Goal: Transaction & Acquisition: Purchase product/service

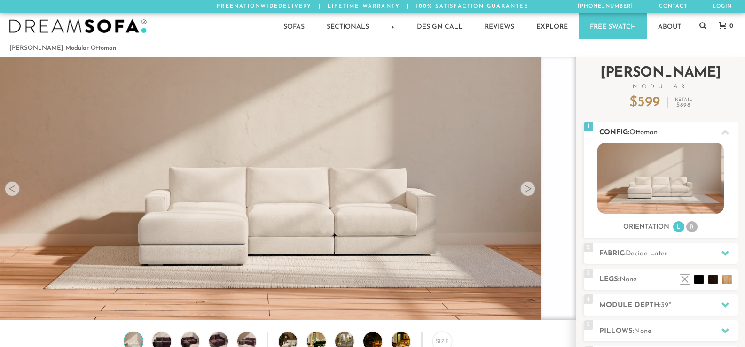
click at [693, 225] on li "R" at bounding box center [691, 226] width 11 height 11
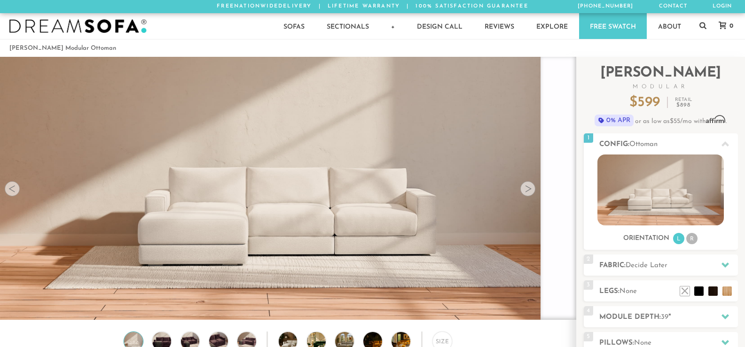
click at [366, 210] on img at bounding box center [288, 173] width 576 height 324
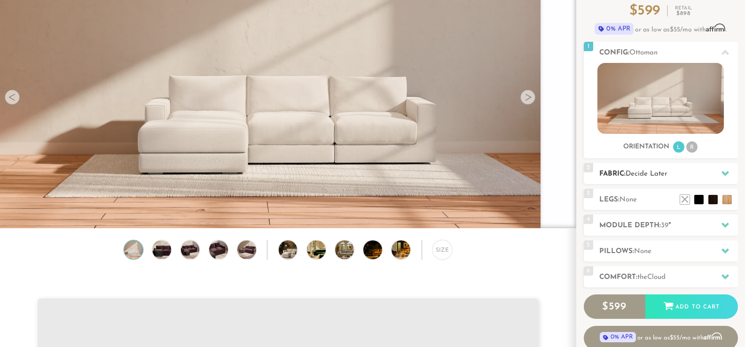
scroll to position [94, 0]
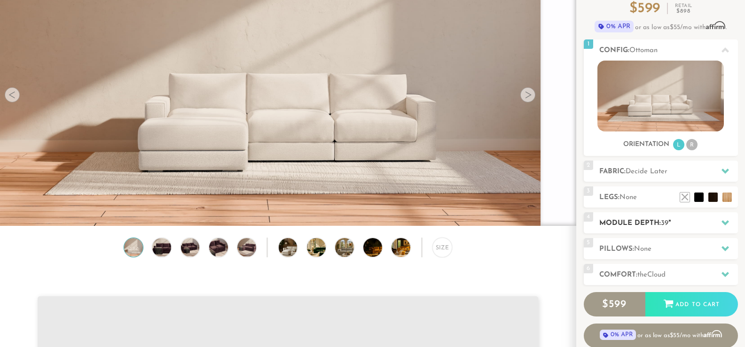
click at [633, 222] on h2 "Module Depth: 39 "" at bounding box center [668, 223] width 139 height 11
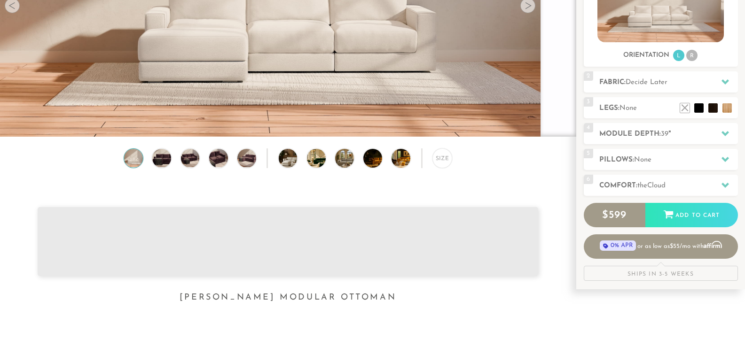
scroll to position [188, 0]
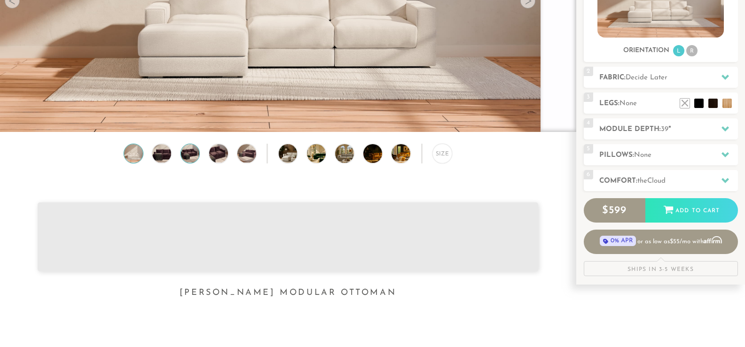
click at [189, 157] on img at bounding box center [190, 153] width 23 height 19
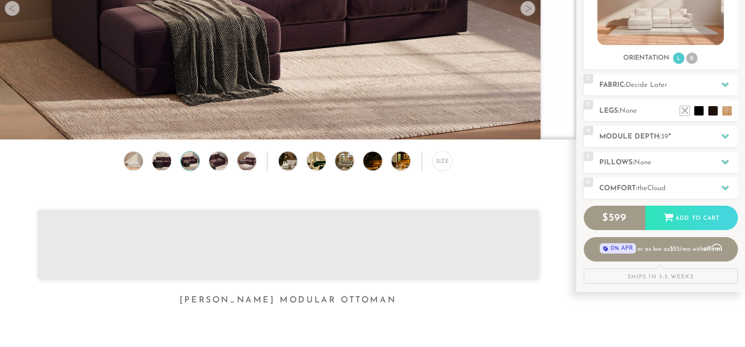
scroll to position [188, 0]
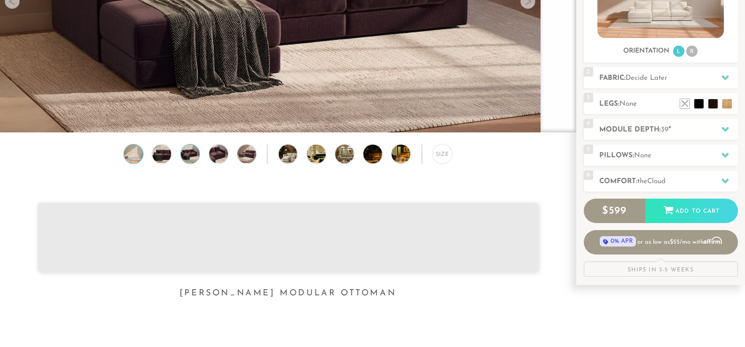
click at [129, 153] on img at bounding box center [133, 154] width 23 height 19
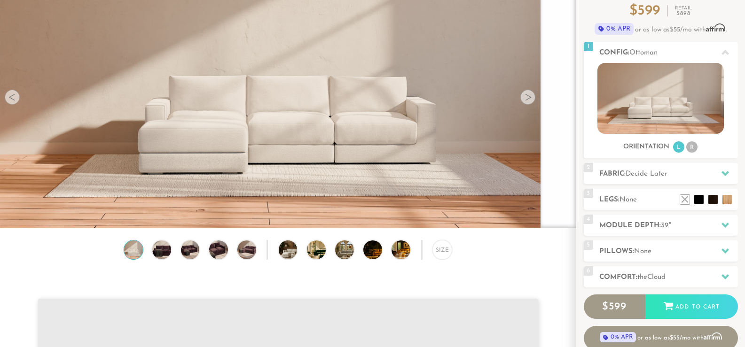
scroll to position [94, 0]
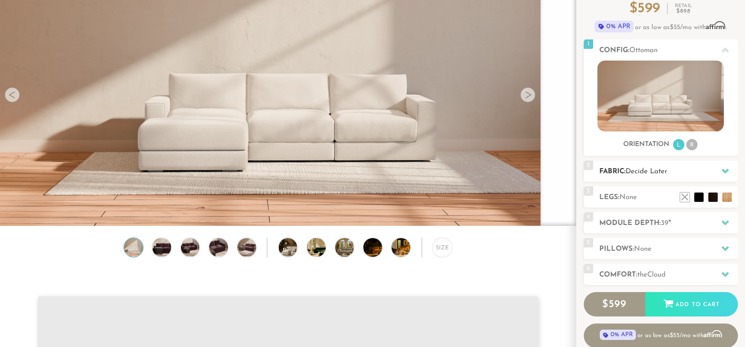
click at [645, 168] on h2 "Fabric: Decide Later" at bounding box center [668, 171] width 139 height 11
click at [726, 175] on icon at bounding box center [725, 171] width 8 height 8
click at [684, 167] on h2 "Fabric: Decide Later" at bounding box center [668, 171] width 139 height 11
click at [651, 221] on h2 "Module Depth: 39 "" at bounding box center [668, 223] width 139 height 11
click at [651, 246] on span "None" at bounding box center [642, 249] width 17 height 7
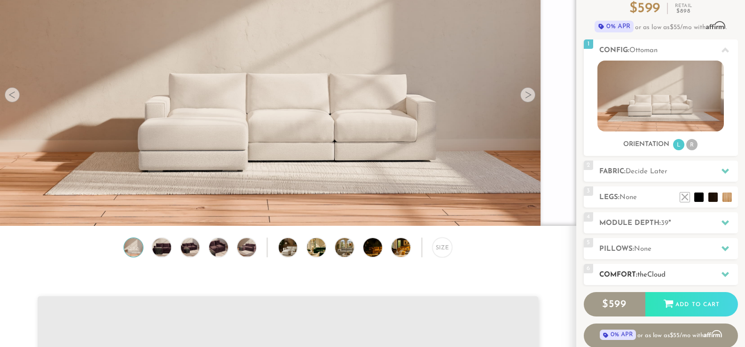
click at [671, 275] on h2 "Comfort: the Cloud" at bounding box center [668, 275] width 139 height 11
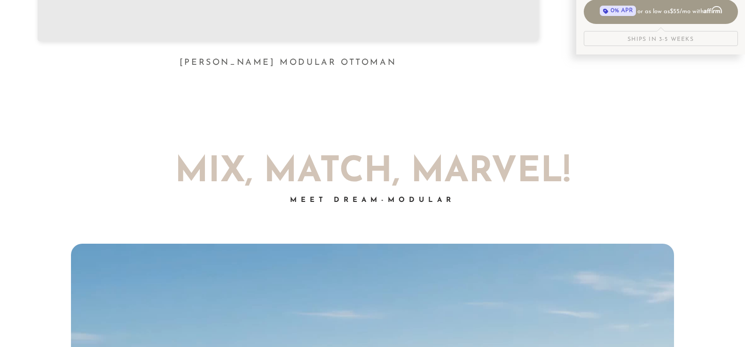
scroll to position [411, 0]
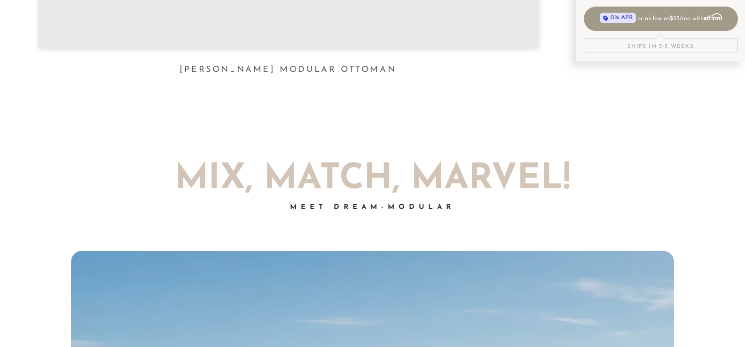
click at [359, 197] on h2 "Mix, Match, Marvel!" at bounding box center [372, 179] width 517 height 35
click at [361, 211] on span "Meet Dream-Modular" at bounding box center [372, 207] width 165 height 7
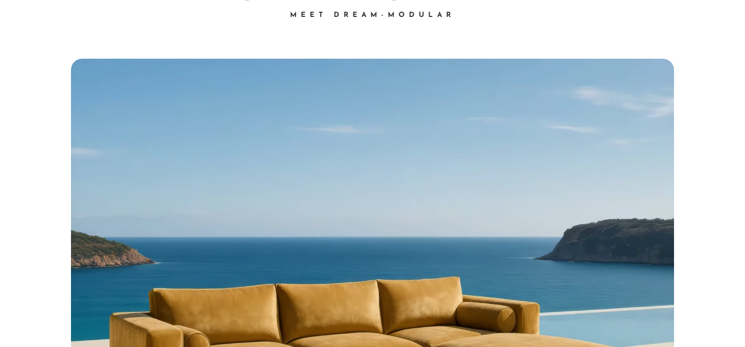
click at [328, 199] on video "Your browser does not support HTML5 video." at bounding box center [372, 286] width 603 height 455
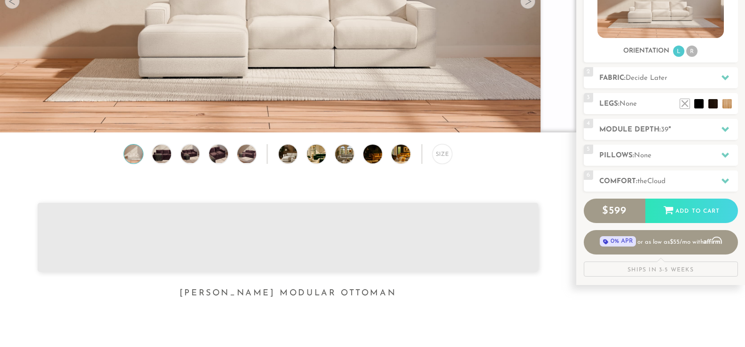
scroll to position [0, 0]
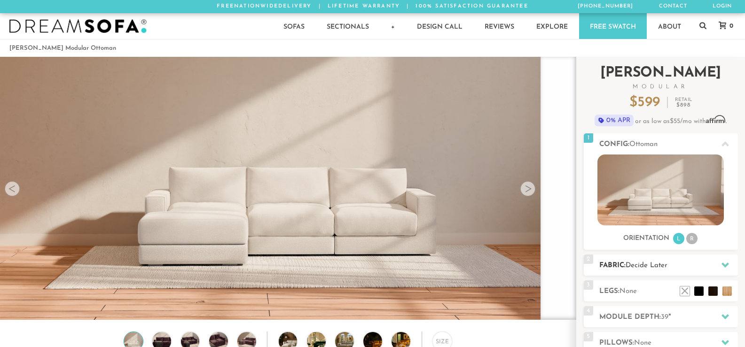
click at [642, 268] on span "Decide Later" at bounding box center [646, 265] width 42 height 7
click at [591, 262] on span "2" at bounding box center [588, 259] width 9 height 9
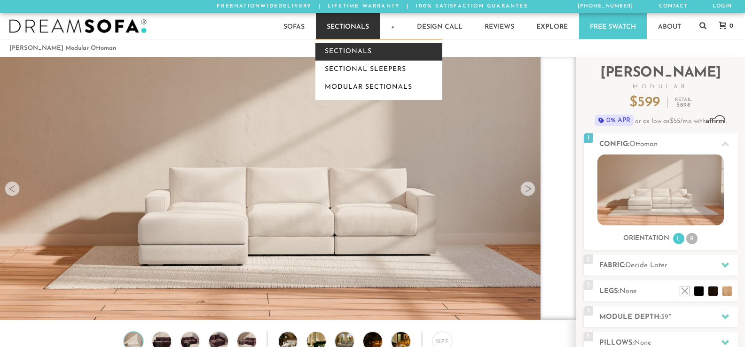
click at [350, 55] on link "Sectionals" at bounding box center [378, 52] width 127 height 18
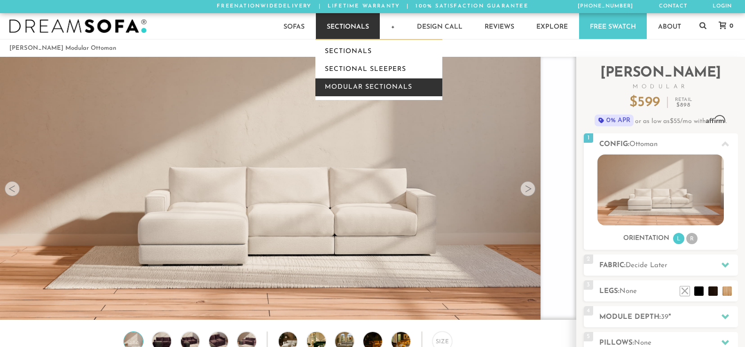
click at [347, 86] on link "Modular Sectionals" at bounding box center [378, 87] width 127 height 18
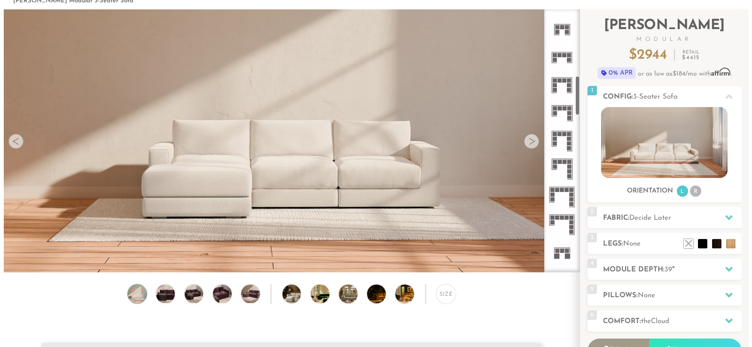
scroll to position [441, 0]
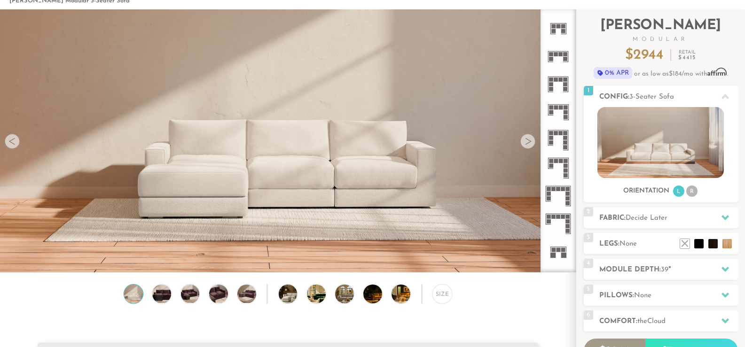
click at [304, 164] on img at bounding box center [288, 125] width 576 height 324
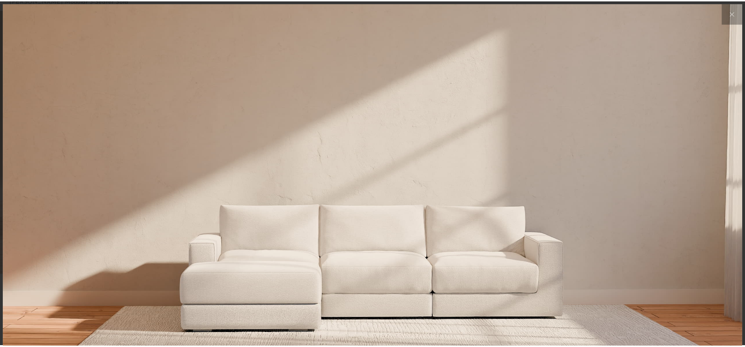
scroll to position [10568, 745]
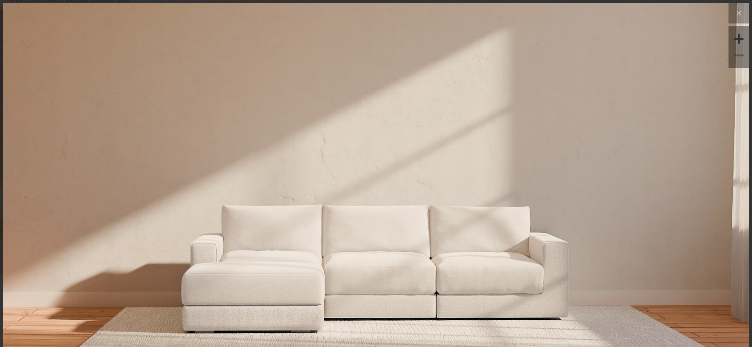
click at [339, 143] on img at bounding box center [376, 126] width 746 height 249
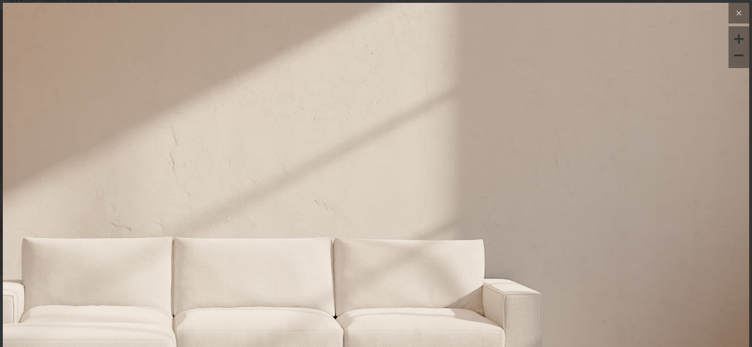
click at [734, 13] on icon at bounding box center [738, 13] width 11 height 11
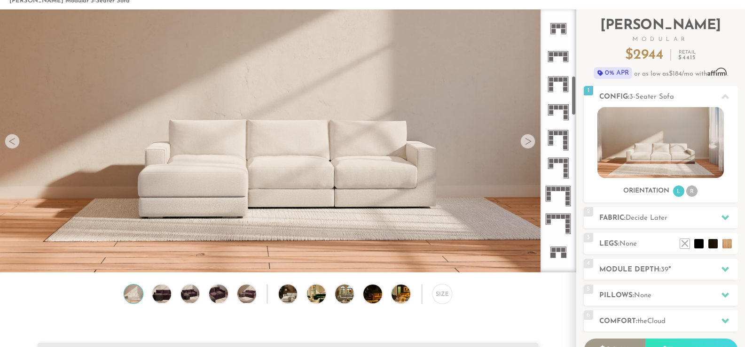
scroll to position [10555, 738]
click at [250, 300] on img at bounding box center [246, 294] width 23 height 19
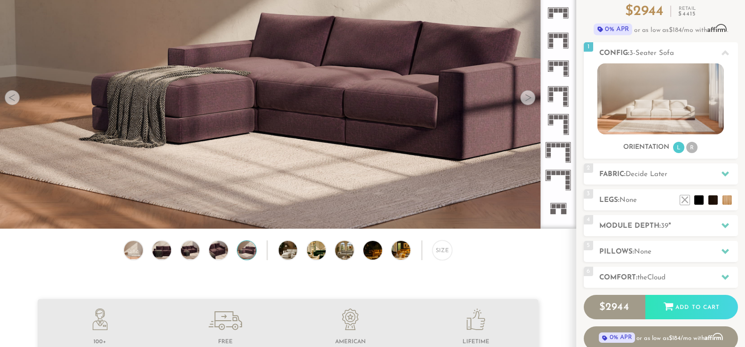
scroll to position [94, 0]
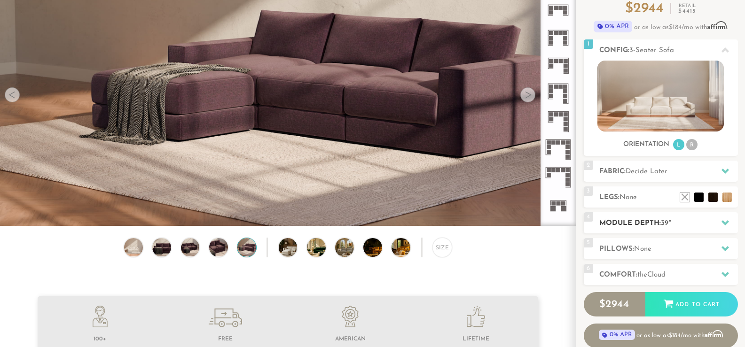
click at [719, 220] on div at bounding box center [725, 222] width 20 height 19
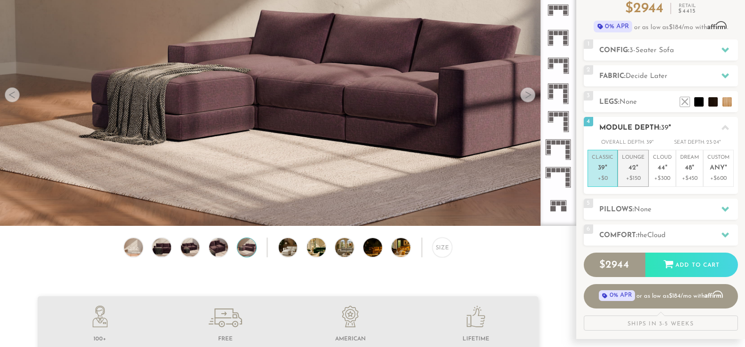
click at [638, 177] on p "+$150" at bounding box center [633, 178] width 23 height 8
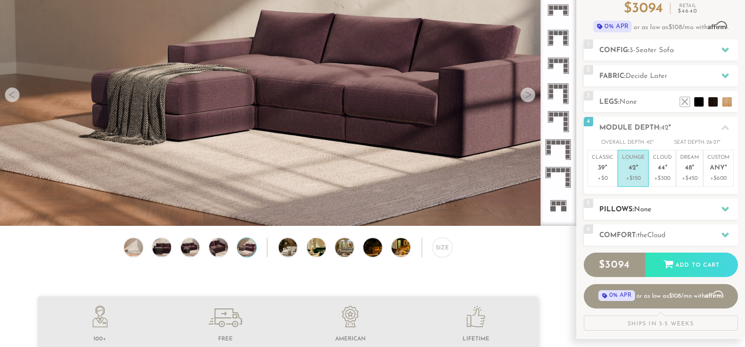
click at [683, 205] on h2 "Pillows: None" at bounding box center [668, 209] width 139 height 11
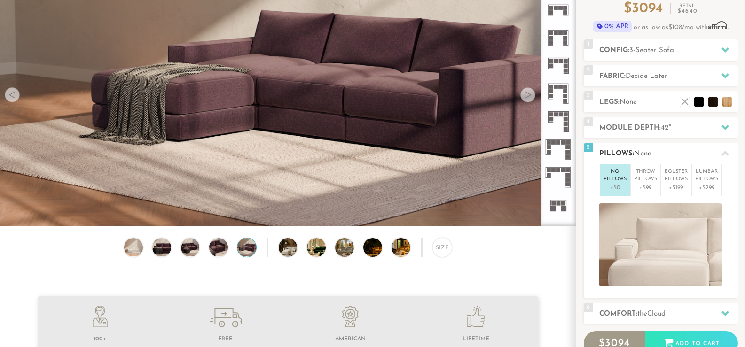
click at [726, 156] on icon at bounding box center [725, 154] width 8 height 8
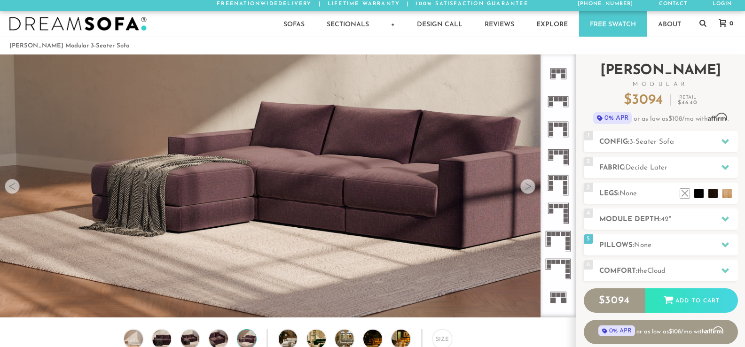
scroll to position [0, 0]
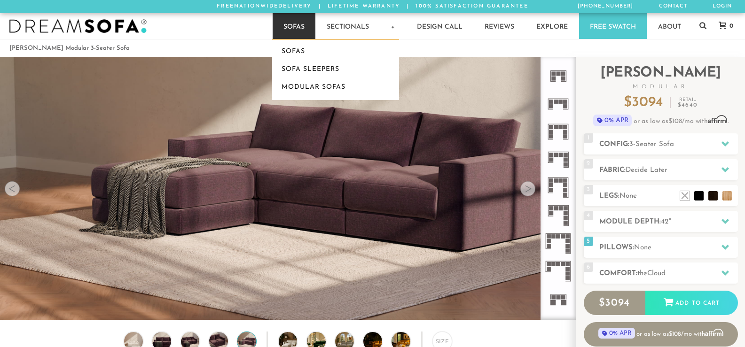
click at [291, 33] on link "Sofas" at bounding box center [294, 26] width 43 height 26
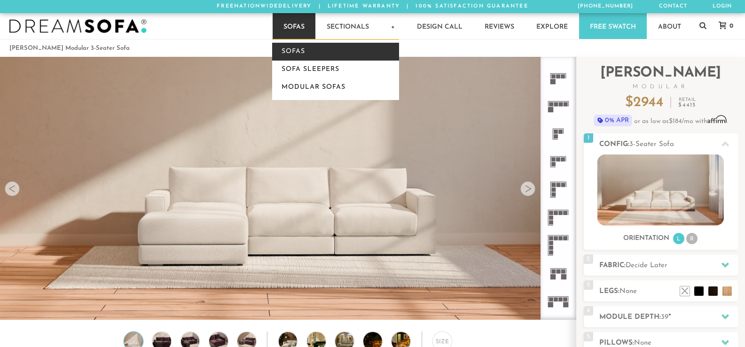
click at [313, 55] on link "Sofas" at bounding box center [335, 52] width 127 height 18
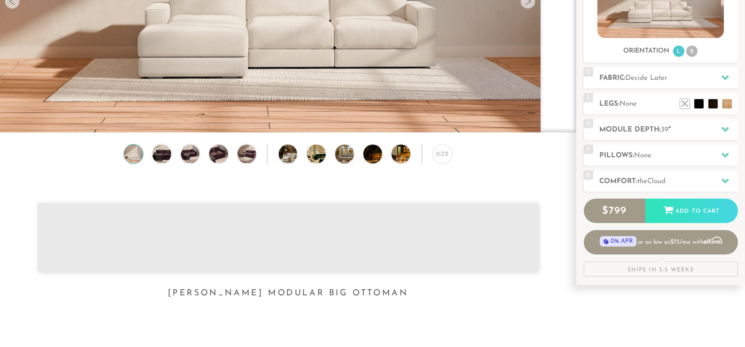
scroll to position [188, 0]
click at [704, 126] on h2 "Module Depth: 39 "" at bounding box center [668, 129] width 139 height 11
click at [727, 130] on icon at bounding box center [725, 129] width 8 height 8
click at [712, 127] on h2 "Module Depth: 39 "" at bounding box center [668, 129] width 139 height 11
click at [712, 104] on li at bounding box center [699, 89] width 38 height 38
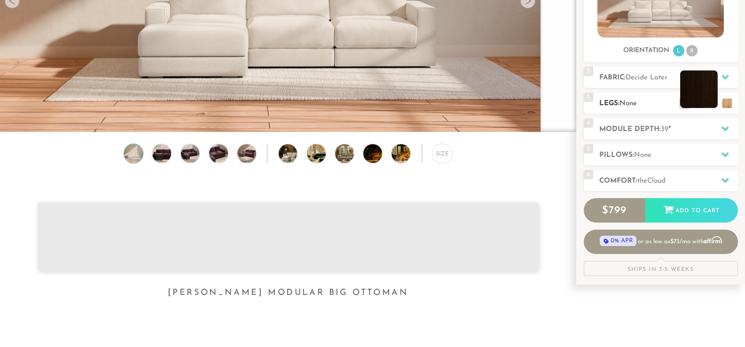
click at [702, 101] on li at bounding box center [699, 89] width 38 height 38
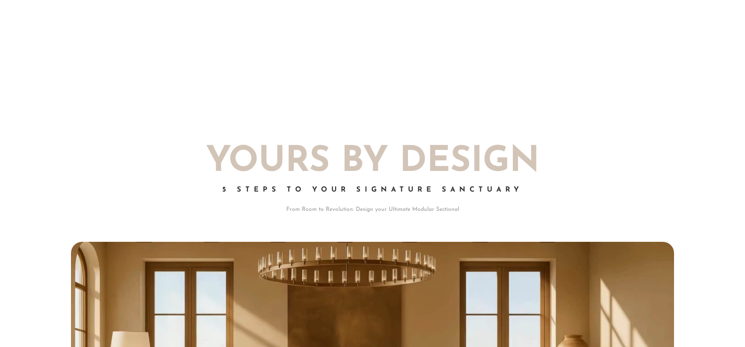
scroll to position [1134, 0]
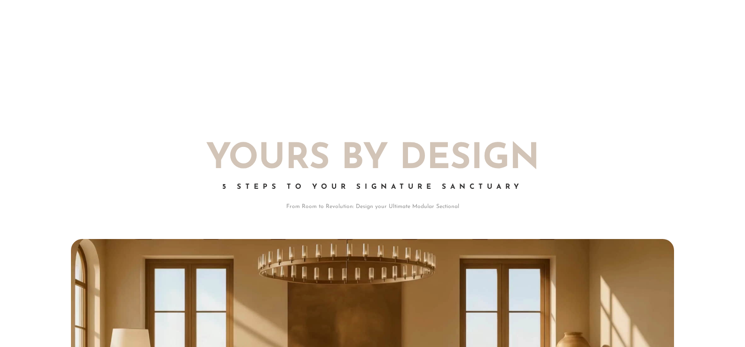
drag, startPoint x: 462, startPoint y: 122, endPoint x: 255, endPoint y: 93, distance: 209.8
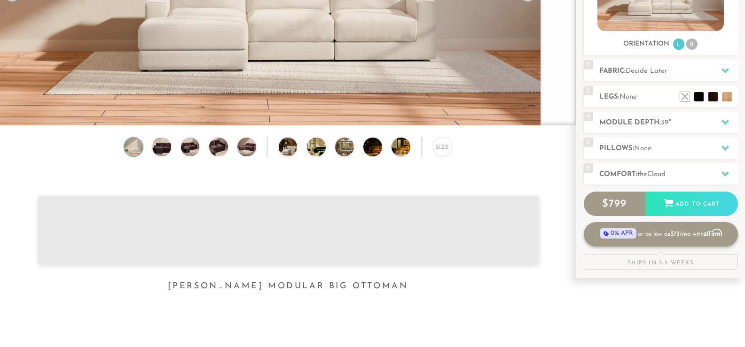
scroll to position [195, 0]
click at [709, 96] on li at bounding box center [699, 82] width 38 height 38
click at [685, 94] on li at bounding box center [671, 82] width 38 height 38
click at [718, 96] on li at bounding box center [699, 82] width 38 height 38
click at [635, 71] on span "Decide Later" at bounding box center [646, 70] width 42 height 7
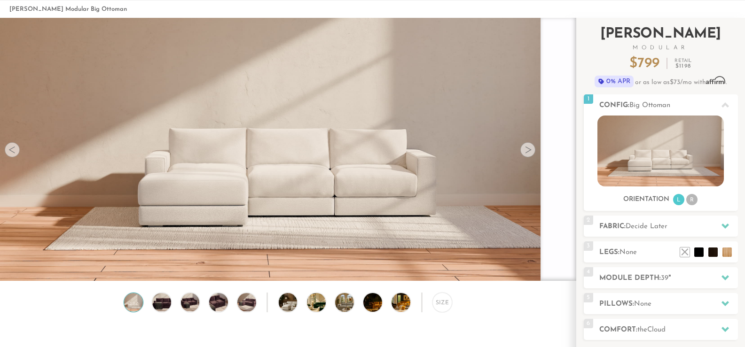
scroll to position [7, 0]
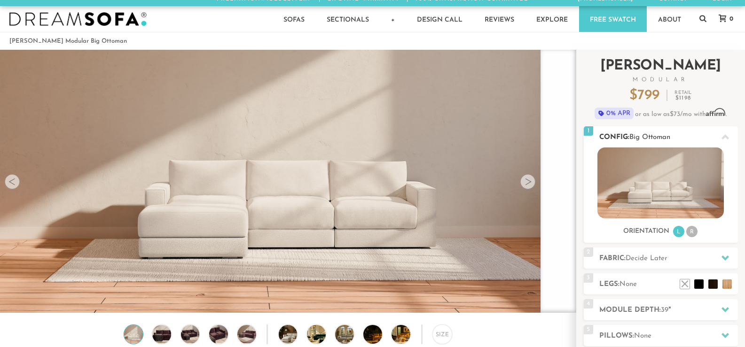
click at [694, 183] on img at bounding box center [660, 183] width 126 height 71
click at [698, 133] on h2 "Config: Big Ottoman" at bounding box center [668, 137] width 139 height 11
click at [649, 134] on span "Big Ottoman" at bounding box center [649, 137] width 41 height 7
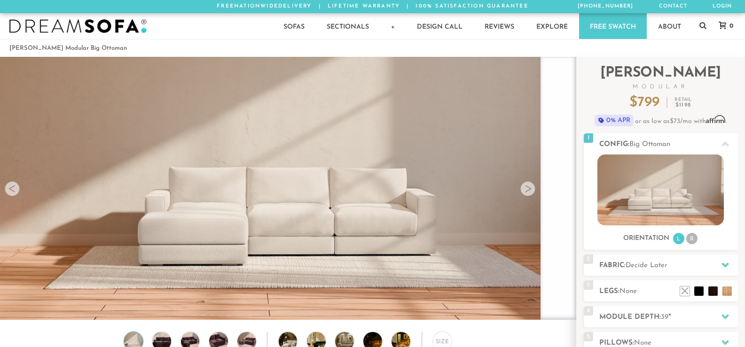
click at [710, 31] on div "0" at bounding box center [723, 26] width 29 height 26
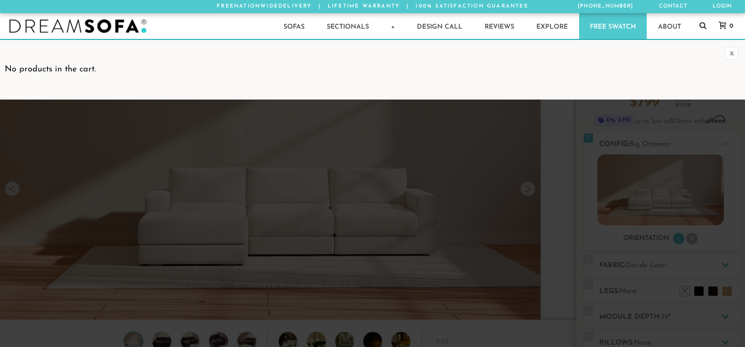
click at [703, 28] on icon at bounding box center [702, 25] width 7 height 7
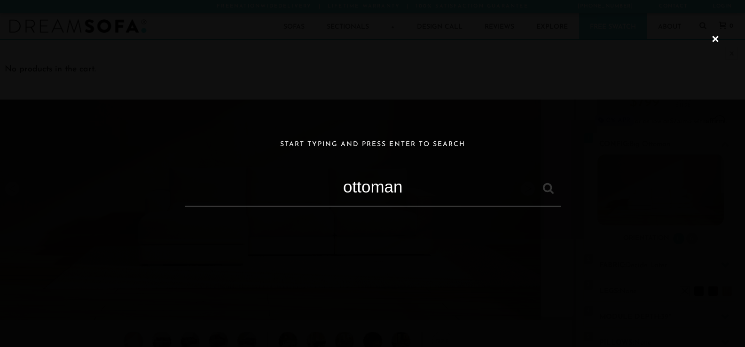
type input "ottoman"
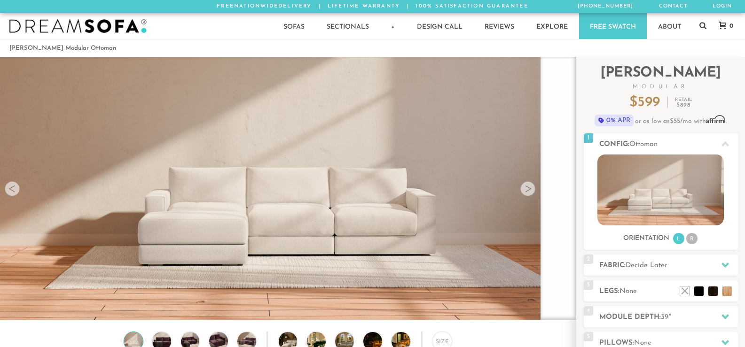
scroll to position [0, 0]
click at [520, 195] on div at bounding box center [527, 188] width 15 height 15
click at [522, 191] on div at bounding box center [527, 188] width 15 height 15
click at [9, 192] on div at bounding box center [12, 188] width 15 height 15
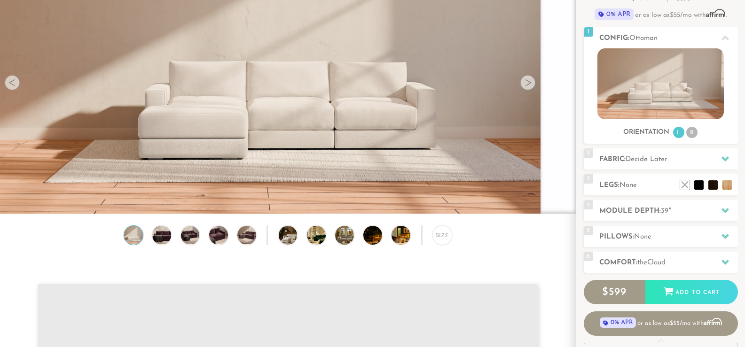
scroll to position [0, 0]
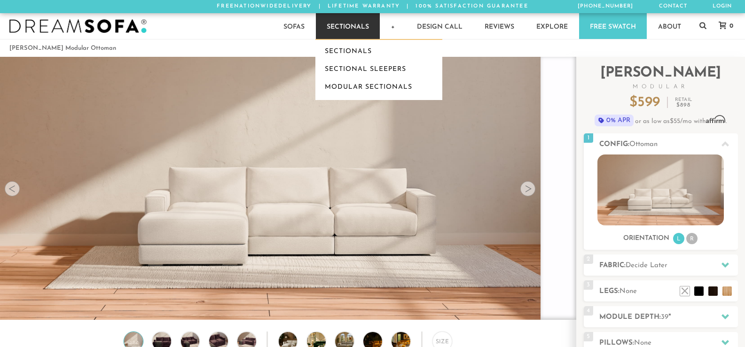
click at [342, 24] on link "Sectionals" at bounding box center [348, 26] width 64 height 26
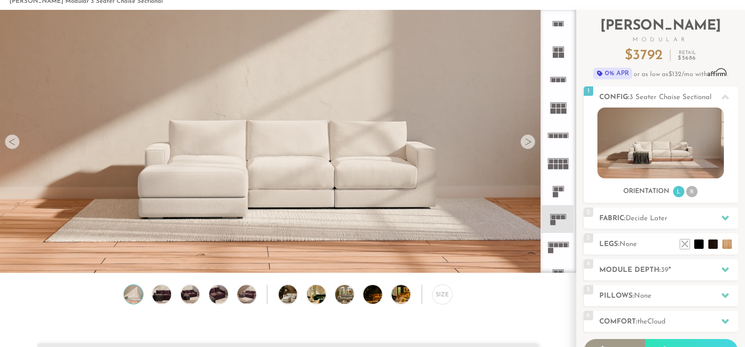
click at [520, 145] on div at bounding box center [527, 141] width 15 height 15
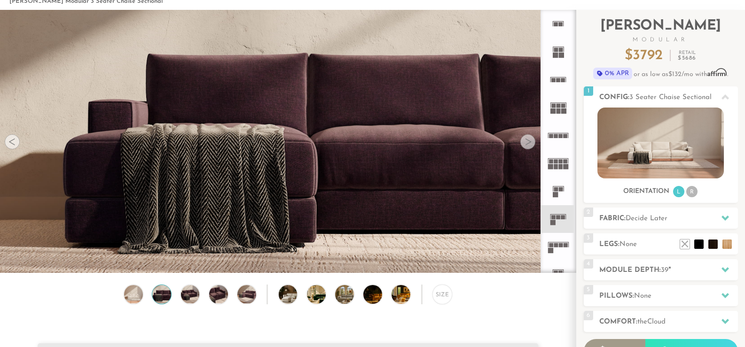
click at [520, 145] on div at bounding box center [527, 141] width 15 height 15
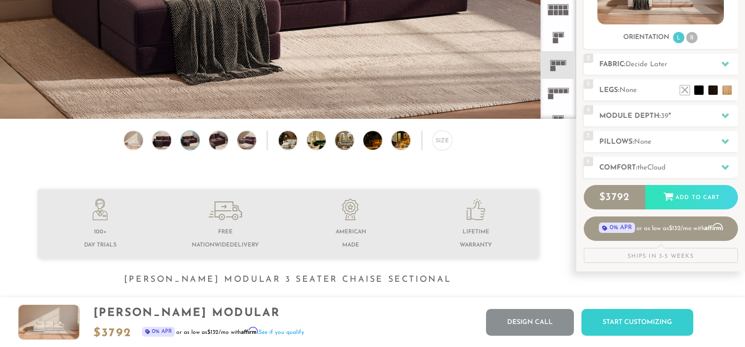
scroll to position [200, 0]
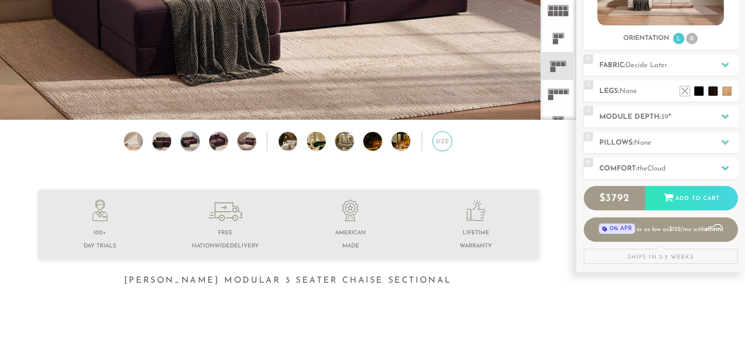
click at [440, 146] on div "Size" at bounding box center [442, 142] width 20 height 20
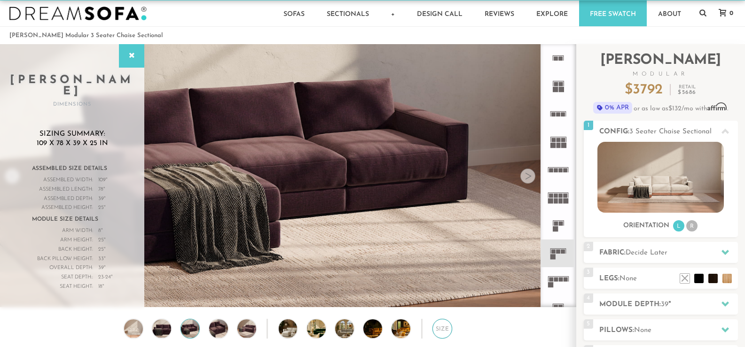
scroll to position [12, 0]
